Goal: Information Seeking & Learning: Understand process/instructions

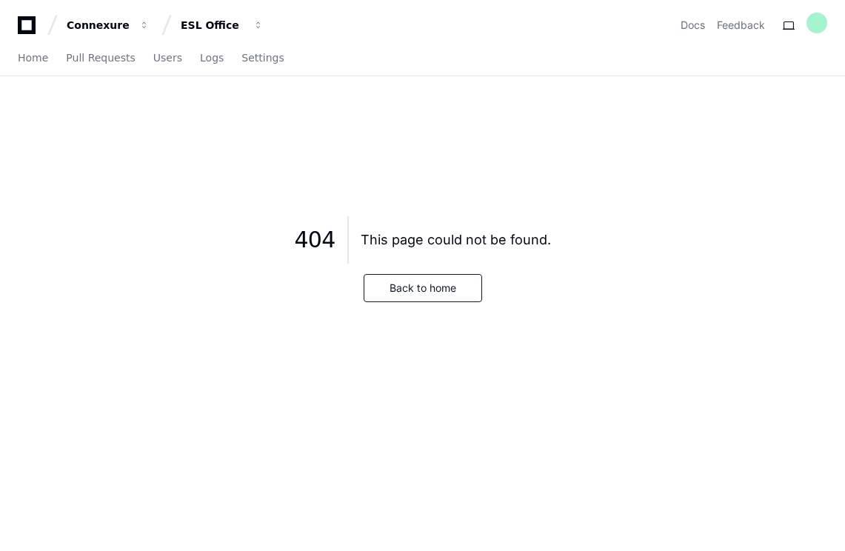
click at [30, 27] on icon at bounding box center [27, 25] width 30 height 18
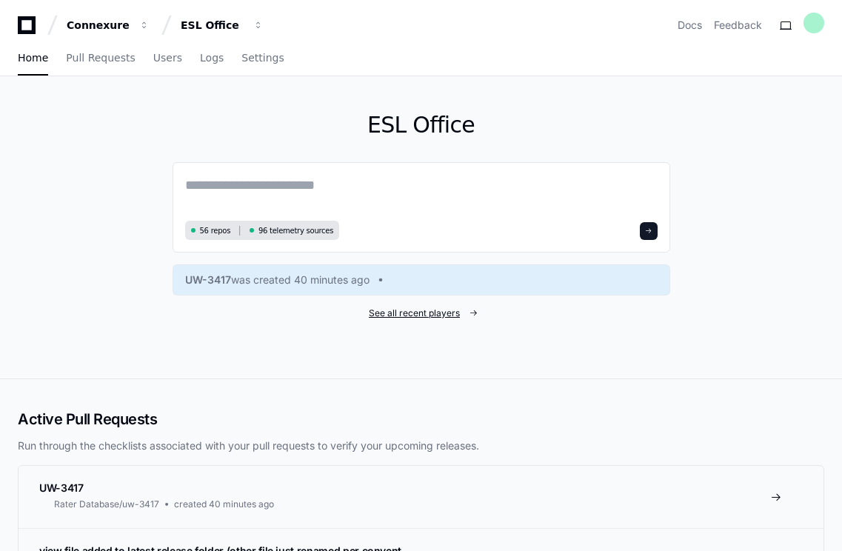
click at [414, 313] on span "See all recent players" at bounding box center [414, 313] width 91 height 12
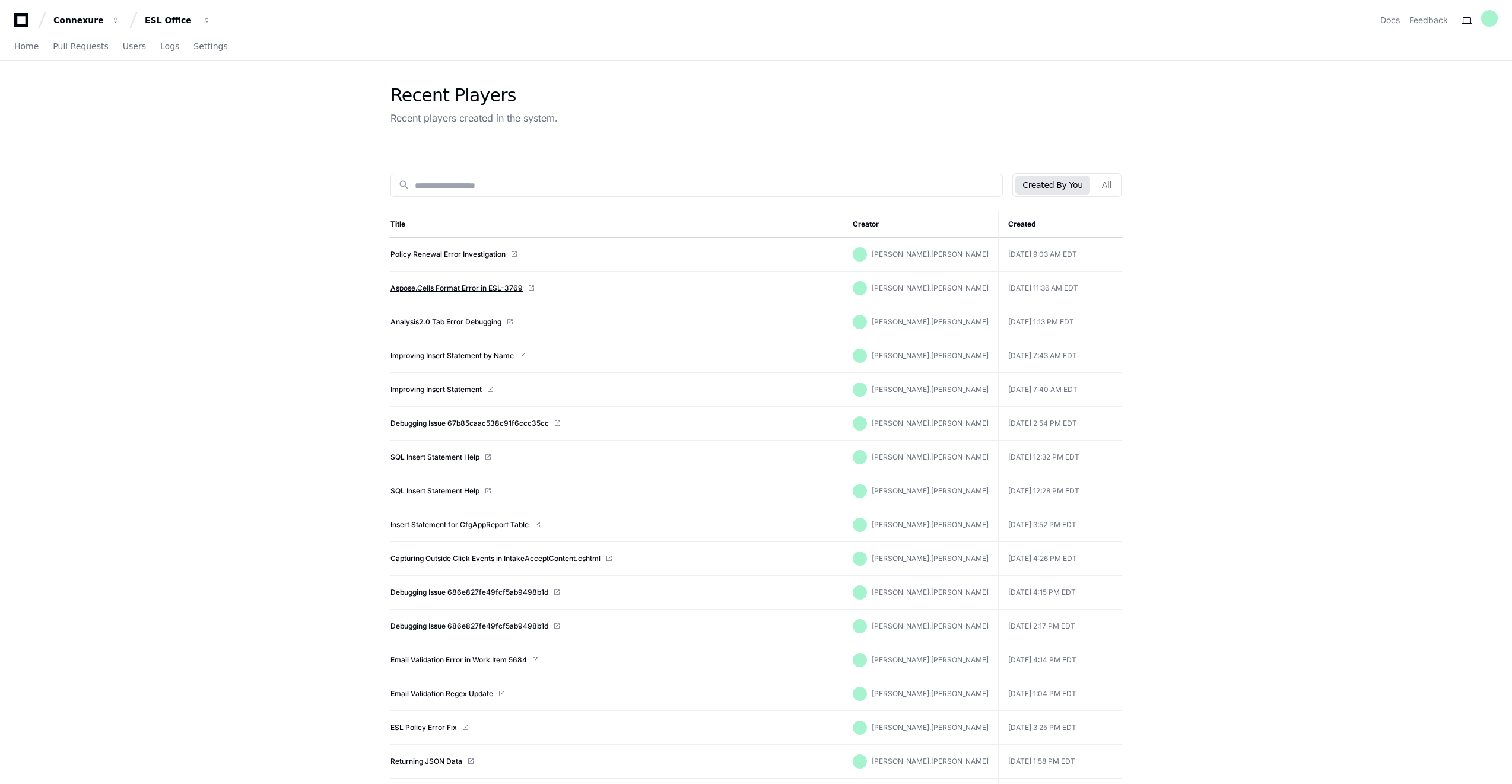
click at [470, 287] on link "Aspose.Cells Format Error in ESL-3769" at bounding box center [456, 288] width 132 height 10
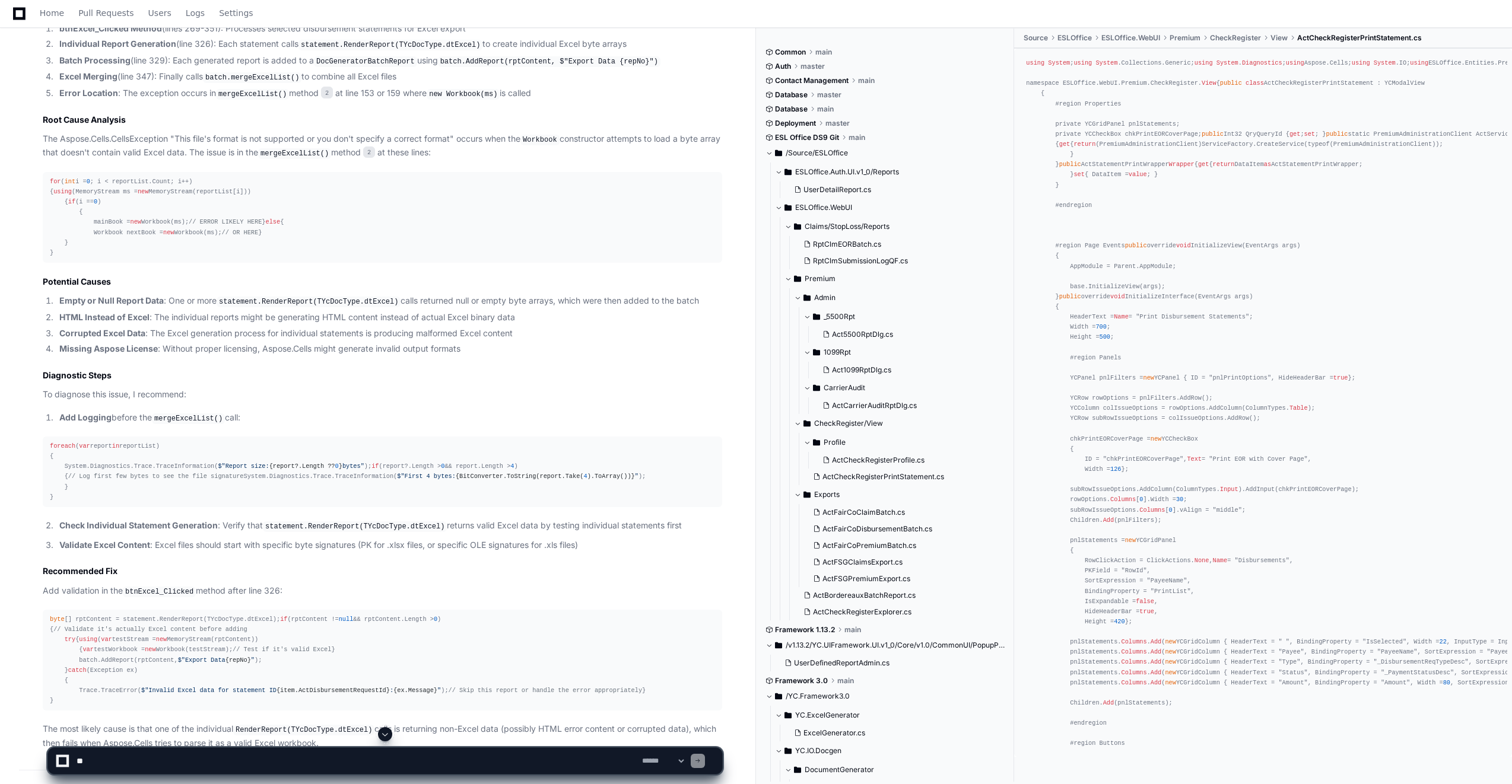
scroll to position [771, 0]
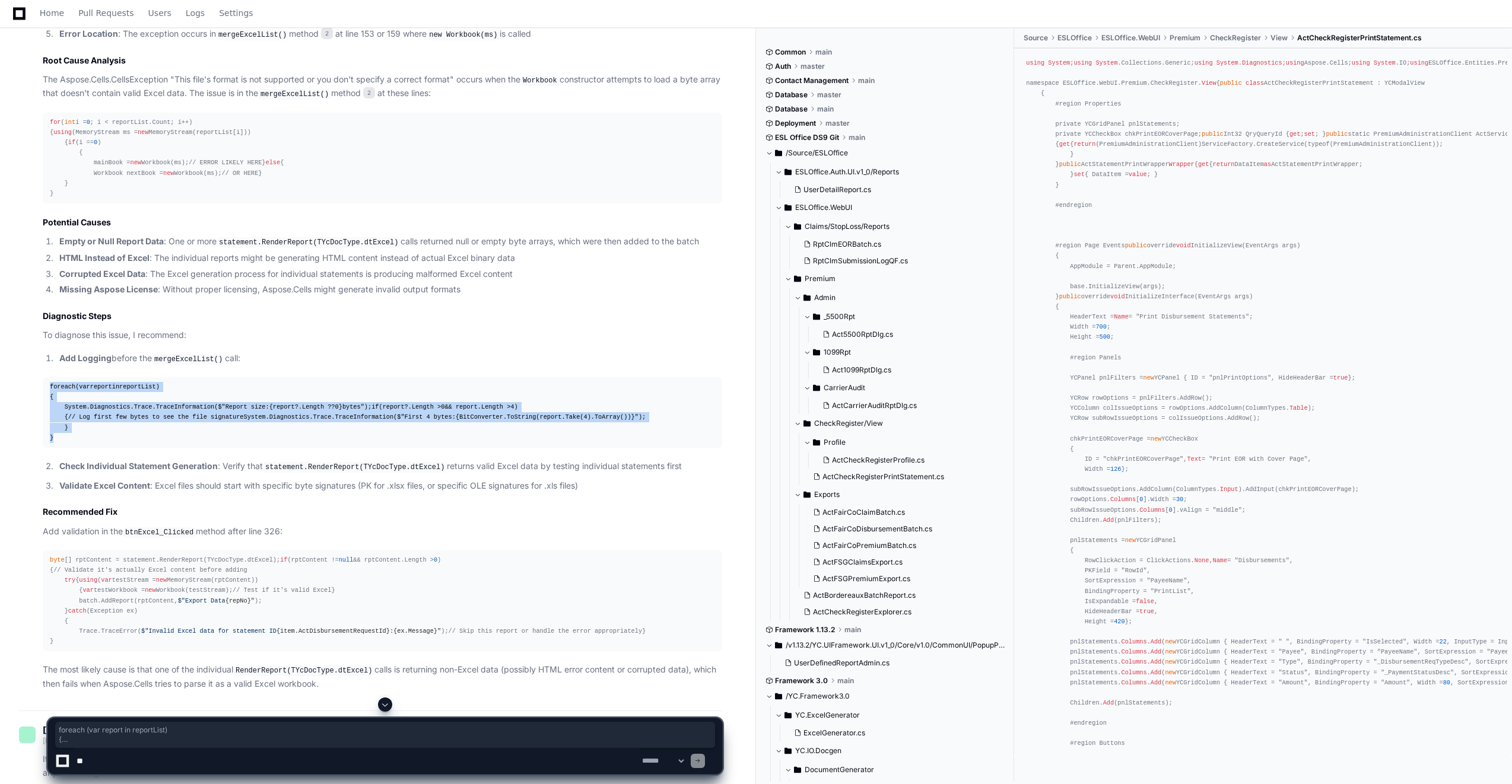
drag, startPoint x: 54, startPoint y: 538, endPoint x: 21, endPoint y: 461, distance: 83.8
click at [21, 461] on div "ActCheckRegisterPrintStatement.cs 1 DocGeneratorBatchReport.cs 2 Great! Now I h…" at bounding box center [371, 259] width 703 height 863
drag, startPoint x: 21, startPoint y: 461, endPoint x: 327, endPoint y: 517, distance: 311.1
click at [456, 420] on span "{BitConverter.ToString(report.Take( 4 ).ToArray())}" at bounding box center [545, 416] width 179 height 7
drag, startPoint x: 56, startPoint y: 535, endPoint x: 38, endPoint y: 460, distance: 77.1
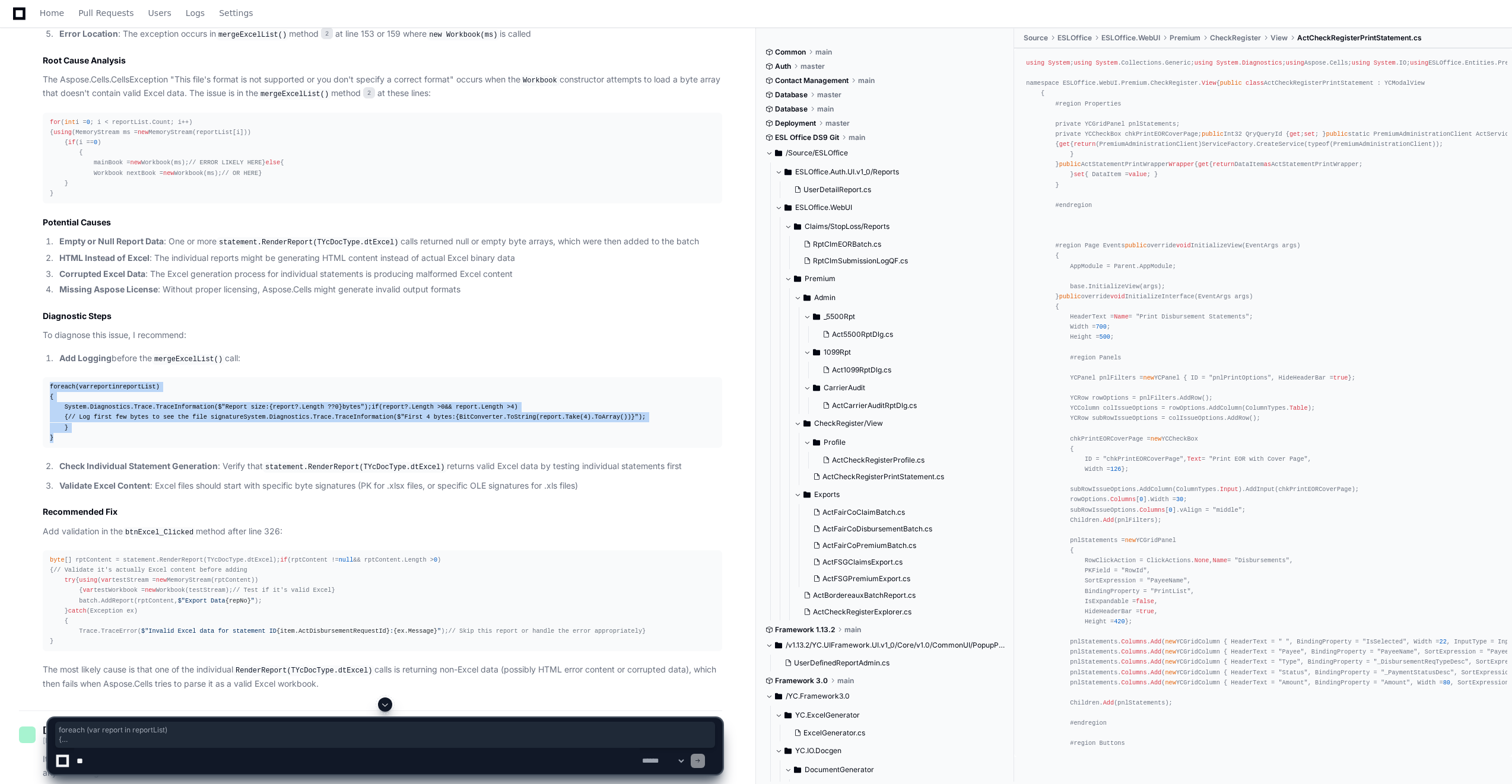
click at [38, 460] on div "ActCheckRegisterPrintStatement.cs 1 DocGeneratorBatchReport.cs 2 Great! Now I h…" at bounding box center [371, 259] width 703 height 863
copy div "foreach ( var report in reportList) { System.Diagnostics.Trace.TraceInformation…"
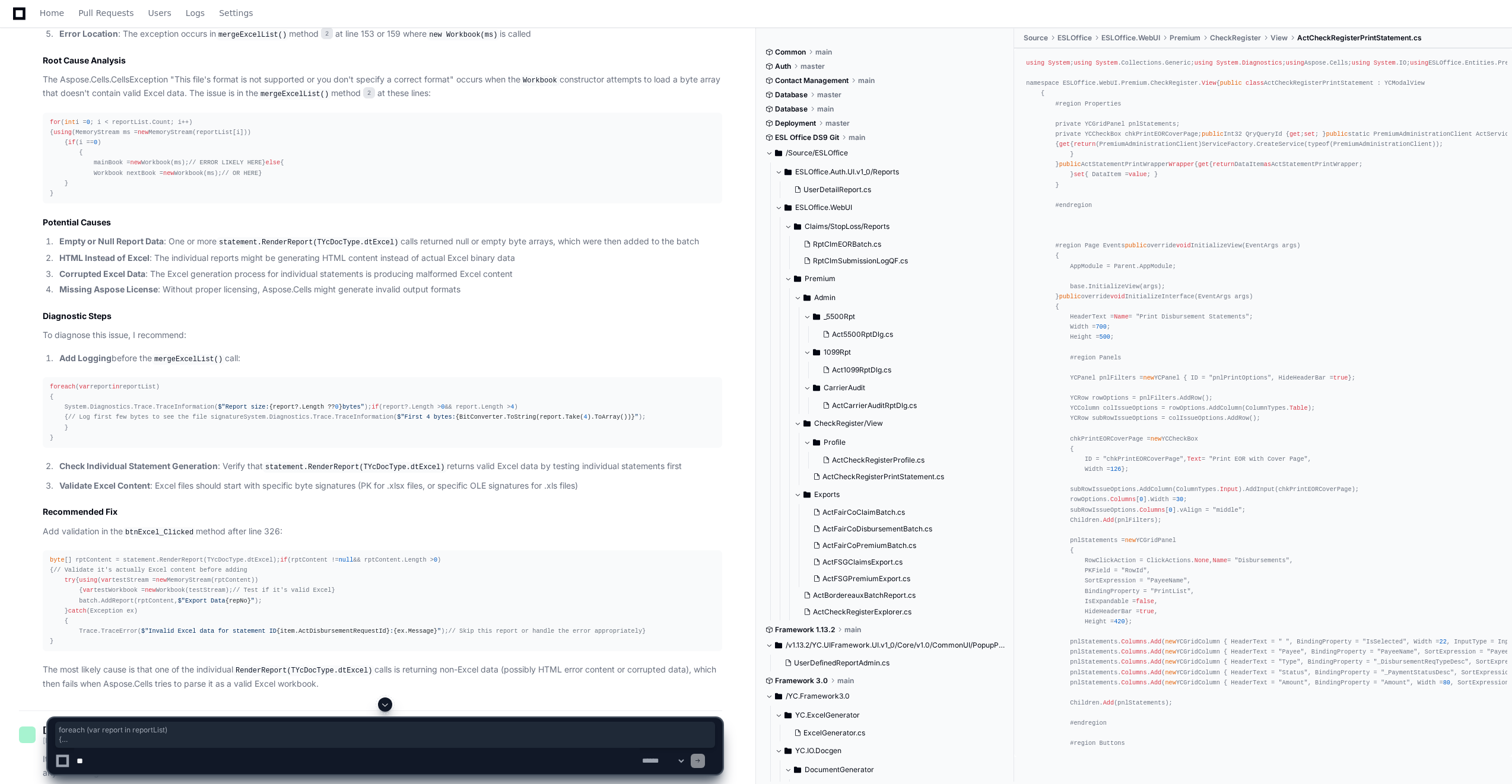
click at [174, 551] on article "Based on my analysis of the codebase, I can explain what's happening with the A…" at bounding box center [382, 285] width 679 height 810
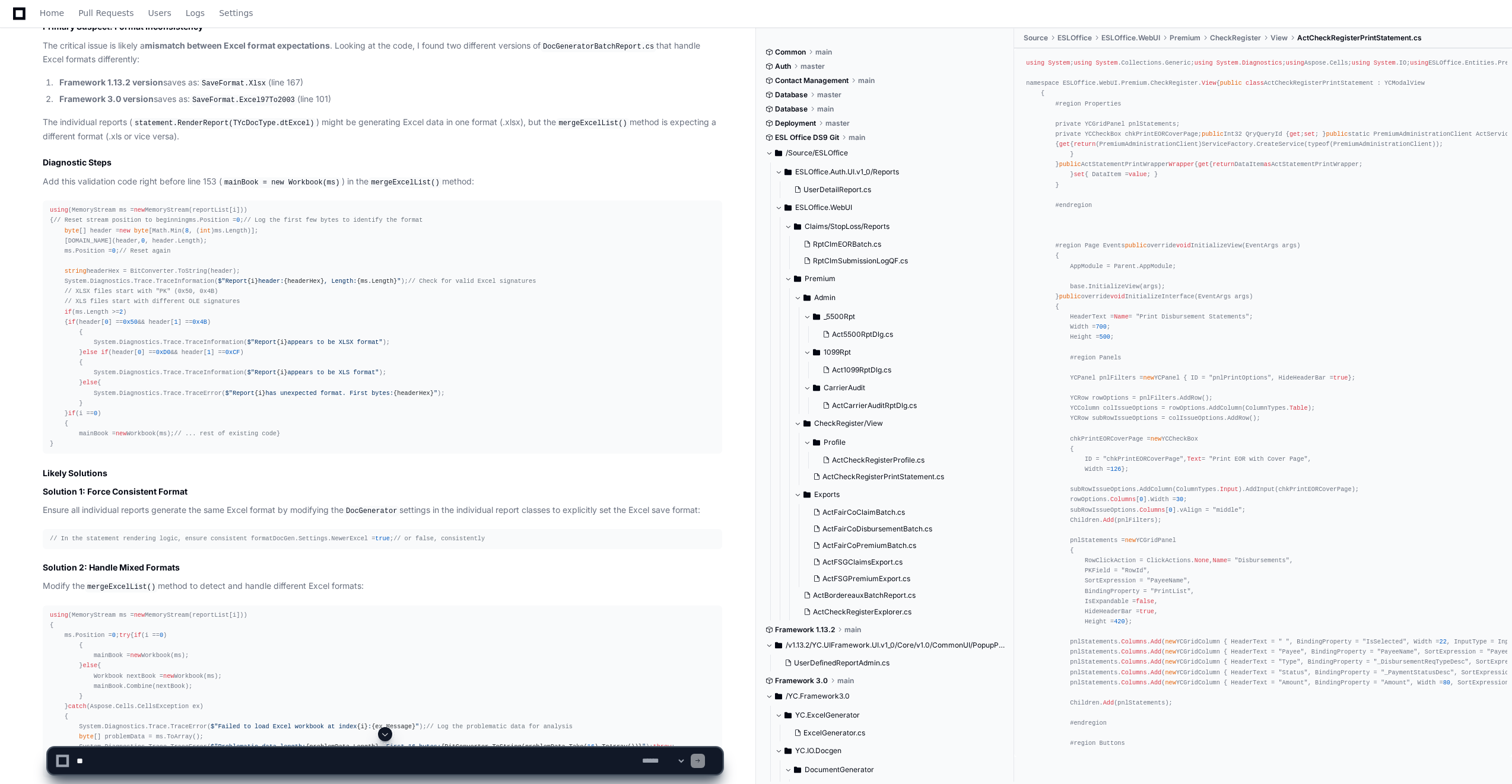
scroll to position [1899, 0]
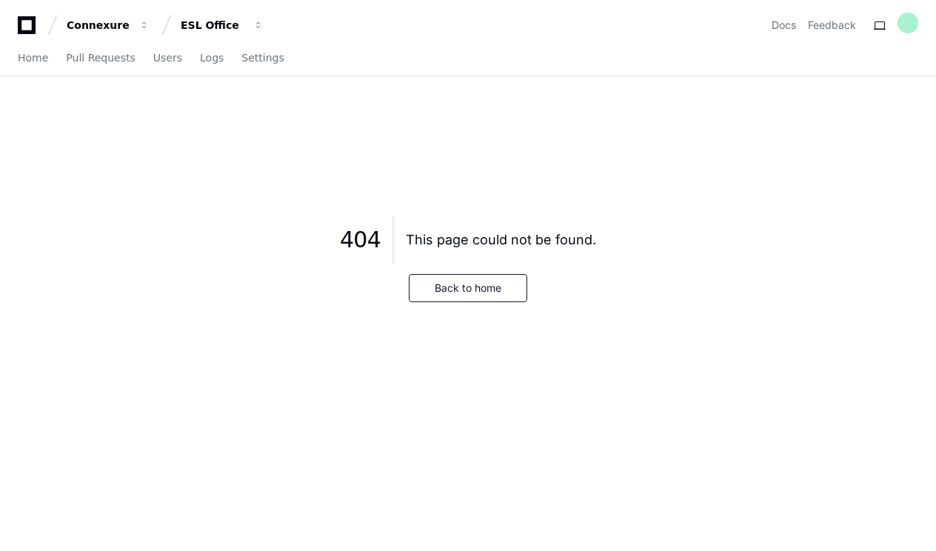
click at [22, 27] on icon at bounding box center [27, 25] width 30 height 18
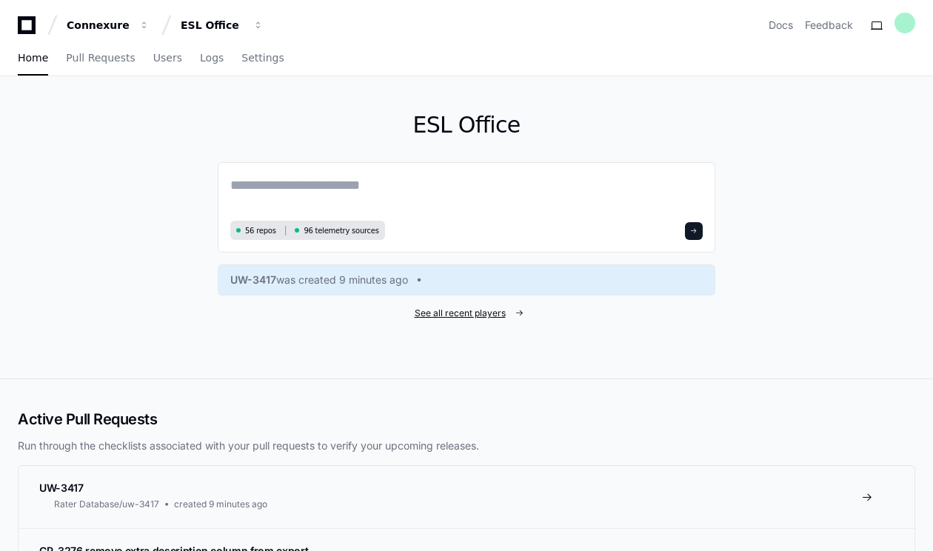
click at [456, 313] on span "See all recent players" at bounding box center [460, 313] width 91 height 12
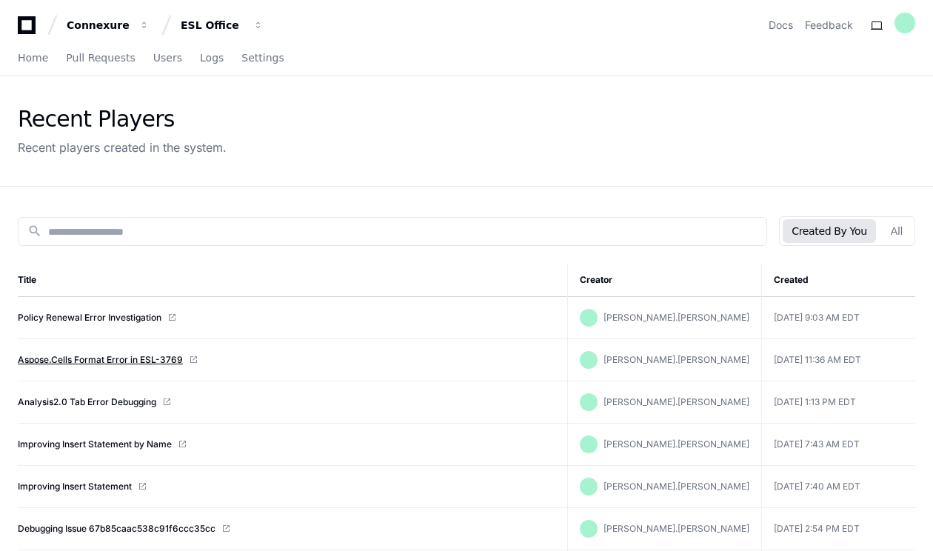
click at [90, 356] on link "Aspose.Cells Format Error in ESL-3769" at bounding box center [100, 360] width 165 height 12
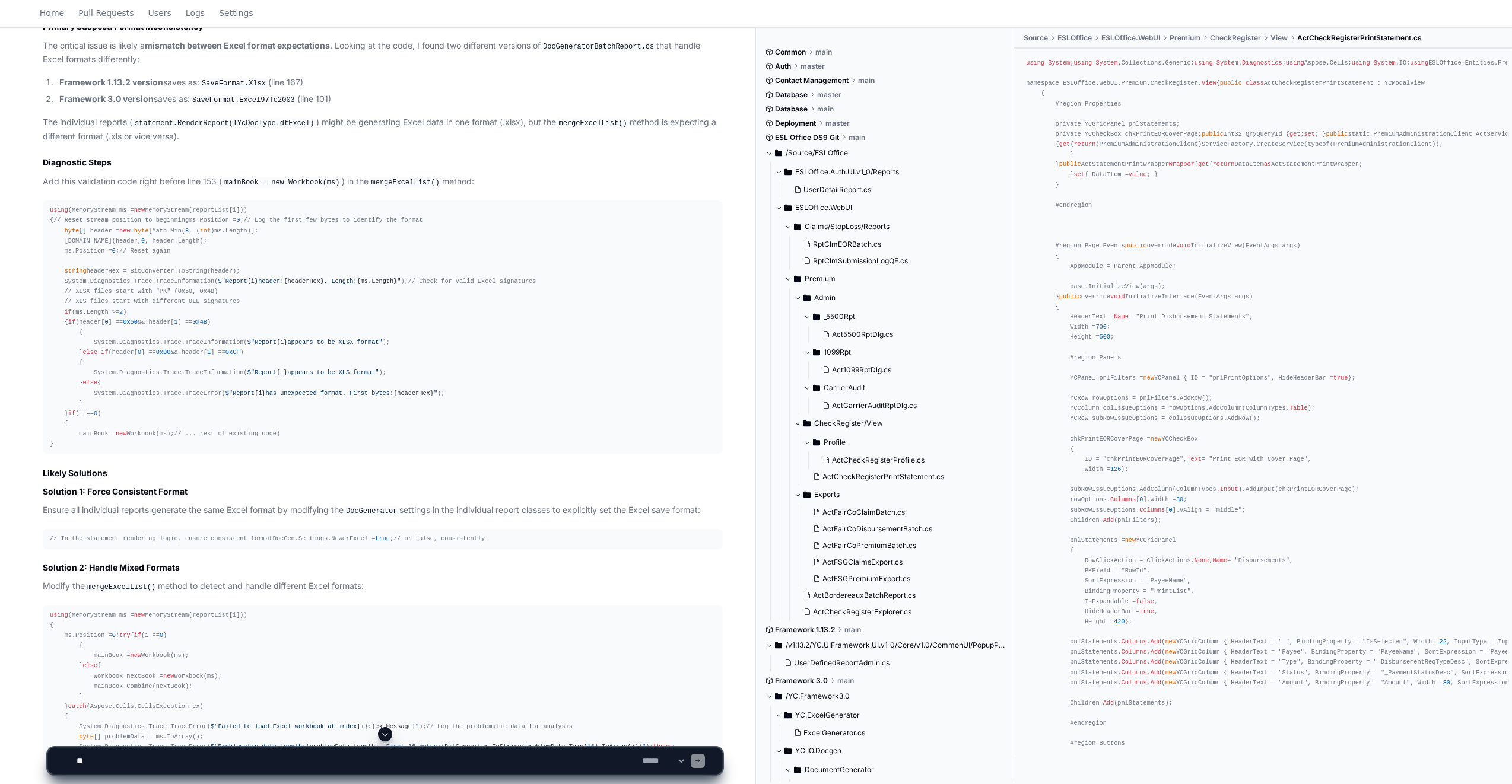
scroll to position [1899, 0]
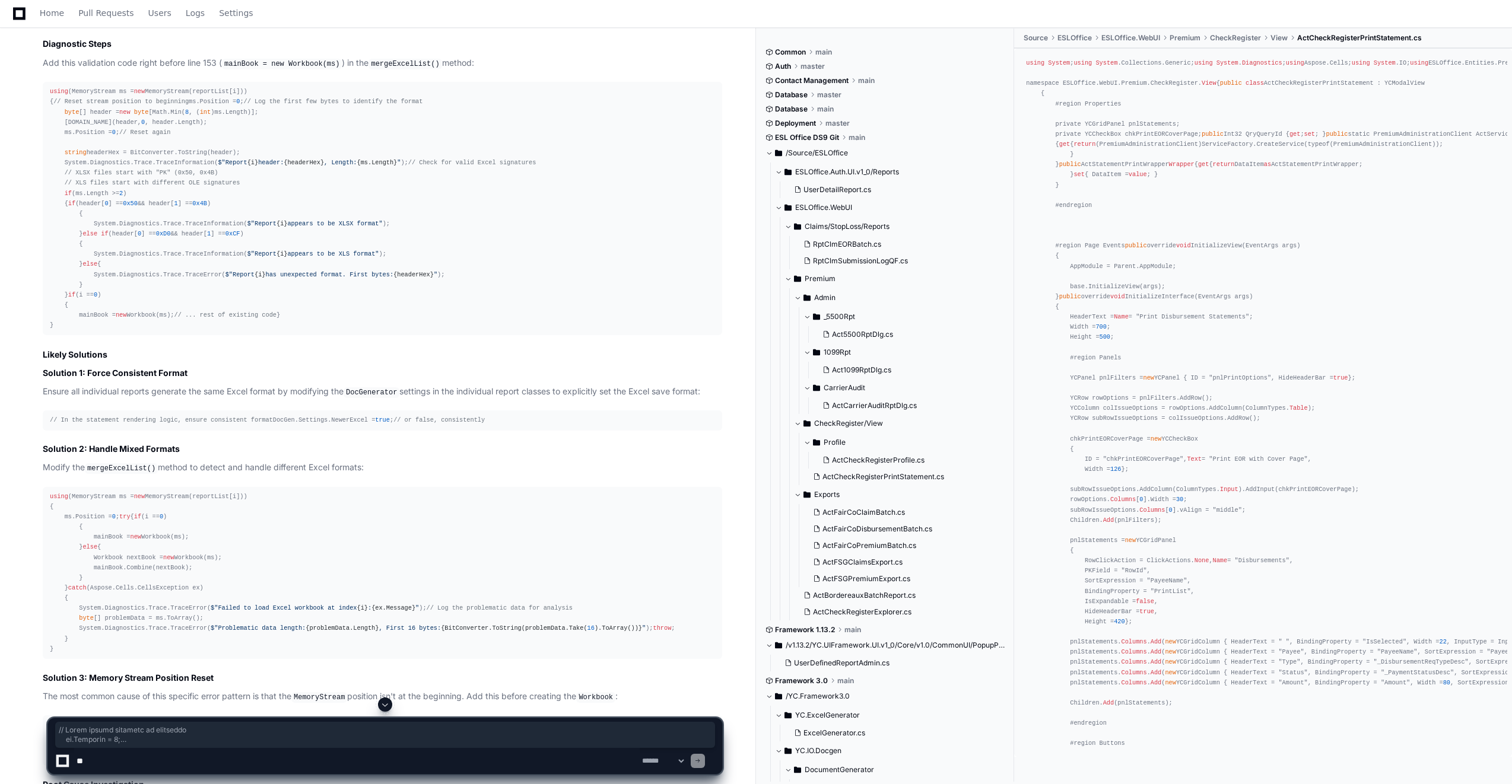
drag, startPoint x: 69, startPoint y: 587, endPoint x: -2, endPoint y: 301, distance: 294.7
click at [0, 301] on html "Connexure ESL Office Docs Feedback Home Pull Requests Users Logs Settings Aspos…" at bounding box center [756, 311] width 1512 height 4420
copy div "// Reset stream position to beginning ms.Position = 0 ; // Log the first few by…"
drag, startPoint x: 72, startPoint y: 587, endPoint x: 64, endPoint y: 585, distance: 8.2
click at [64, 331] on div "using (MemoryStream ms = new MemoryStream(reportList[i])) { // Reset stream pos…" at bounding box center [382, 208] width 665 height 243
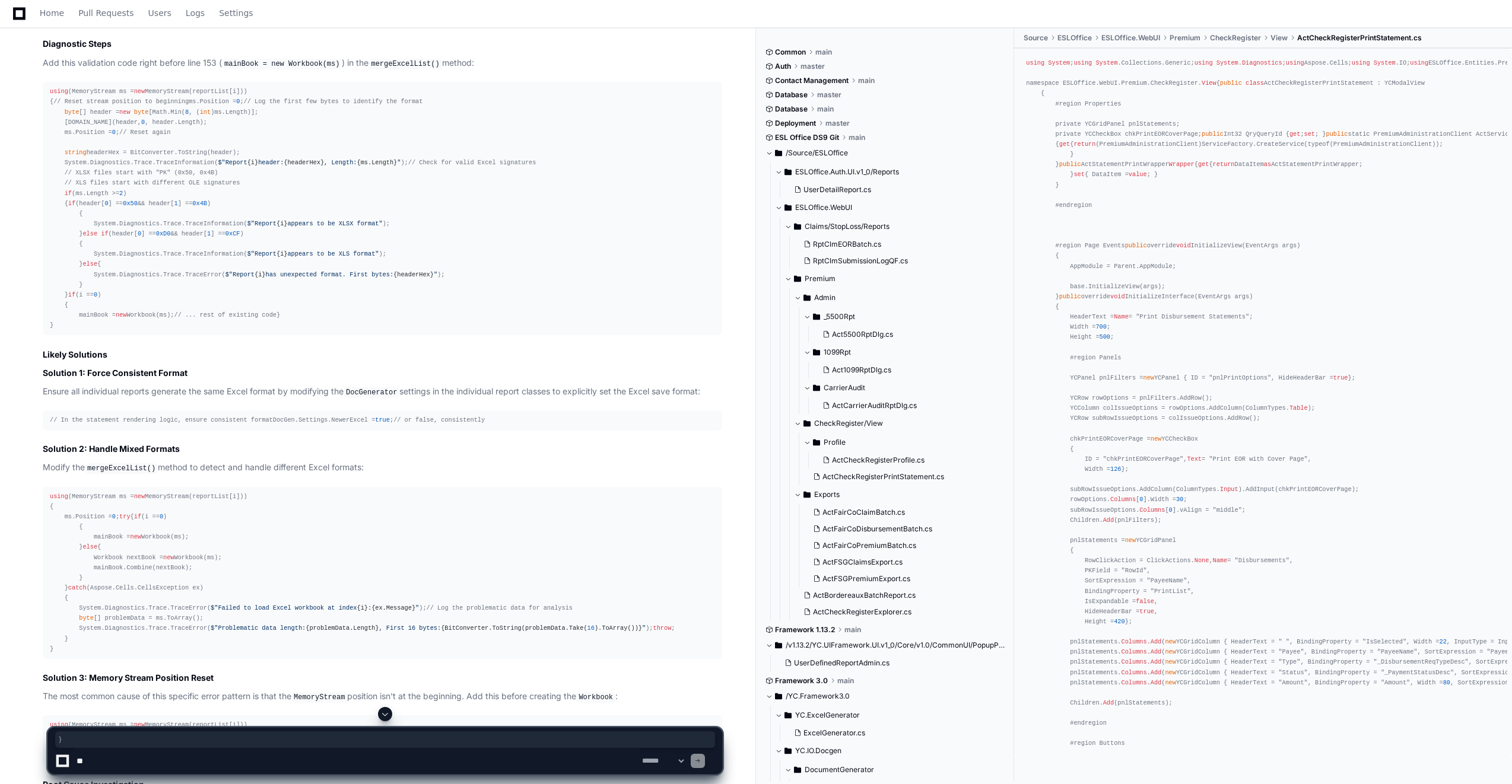
click at [70, 331] on div "using (MemoryStream ms = new MemoryStream(reportList[i])) { // Reset stream pos…" at bounding box center [382, 208] width 665 height 243
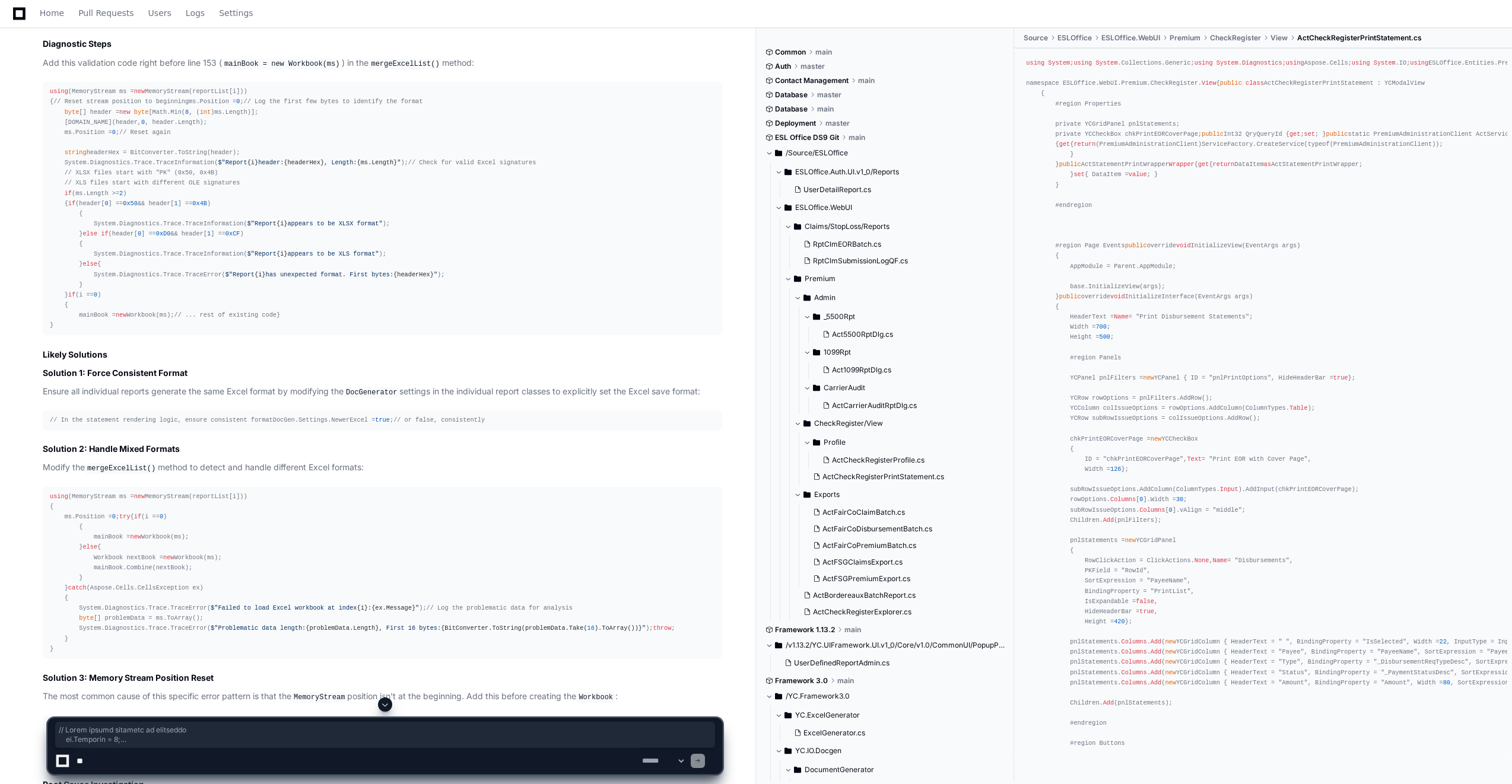
drag, startPoint x: 71, startPoint y: 584, endPoint x: -2, endPoint y: 304, distance: 289.4
click at [0, 304] on html "Connexure ESL Office Docs Feedback Home Pull Requests Users Logs Settings Aspos…" at bounding box center [756, 311] width 1512 height 4420
copy div "// Reset stream position to beginning ms.Position = 0 ; // Log the first few by…"
